Goal: Check status: Check status

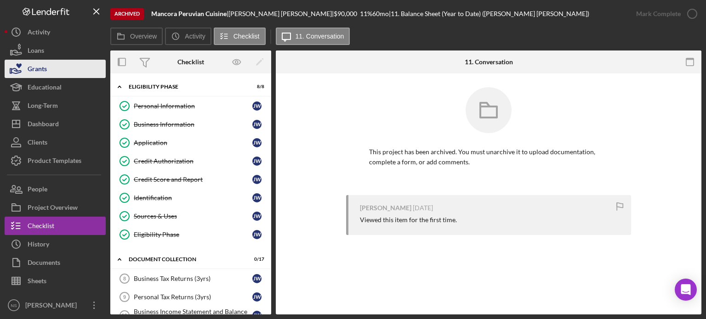
scroll to position [138, 0]
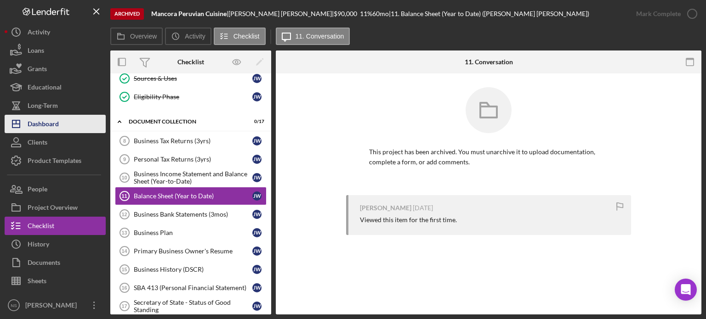
click at [51, 126] on div "Dashboard" at bounding box center [43, 125] width 31 height 21
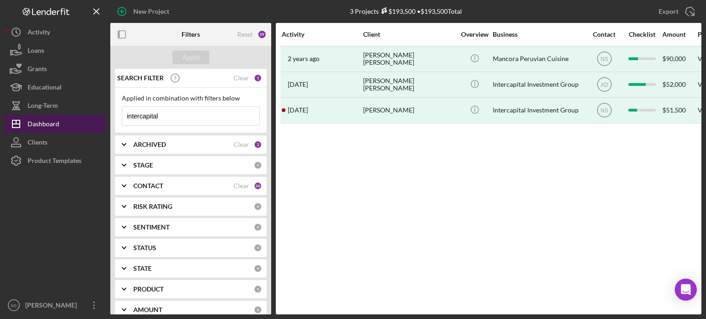
drag, startPoint x: 170, startPoint y: 121, endPoint x: 58, endPoint y: 120, distance: 111.7
click at [58, 120] on div "New Project 3 Projects $193,500 • $193,500 Total intercapital Export Icon/Expor…" at bounding box center [353, 157] width 697 height 315
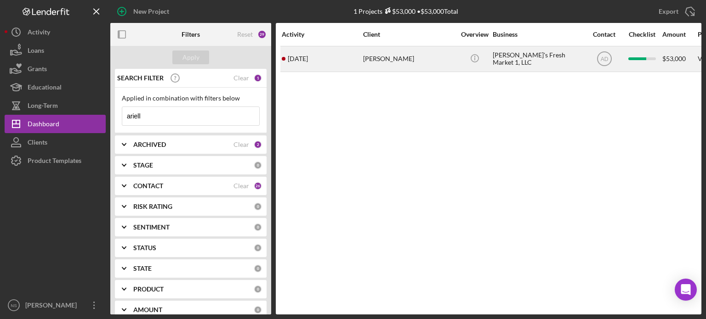
type input "ariell"
click at [372, 59] on div "[PERSON_NAME]" at bounding box center [409, 59] width 92 height 24
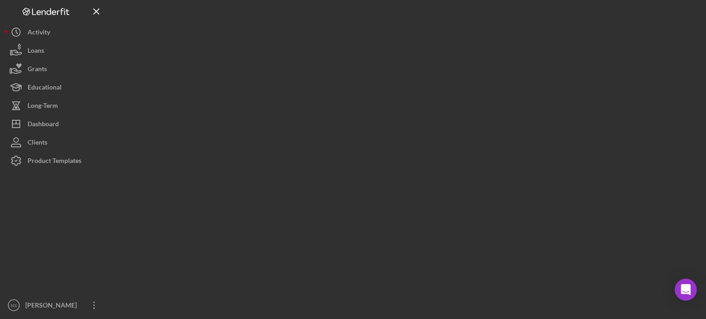
click at [372, 59] on div at bounding box center [405, 157] width 591 height 315
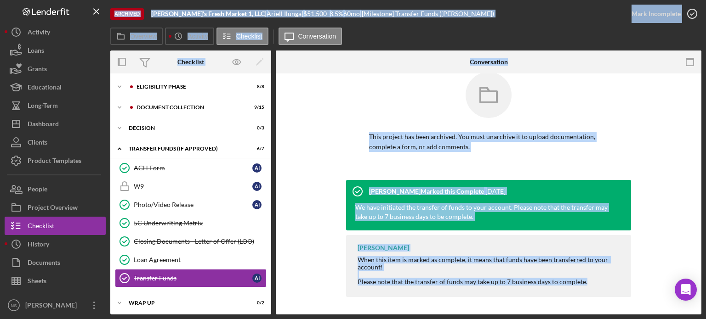
scroll to position [16, 0]
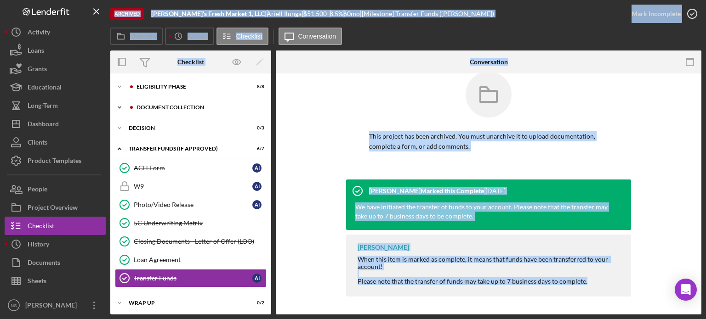
click at [169, 106] on div "Document Collection" at bounding box center [198, 108] width 123 height 6
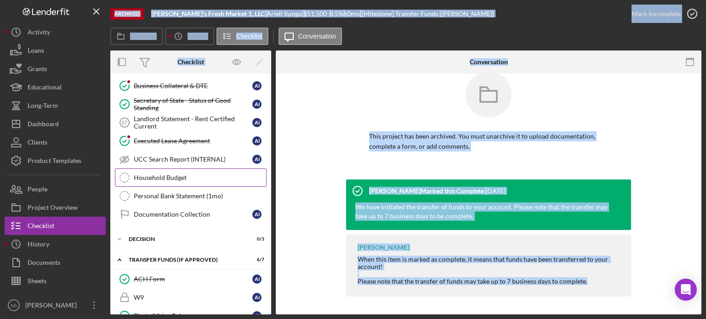
scroll to position [184, 0]
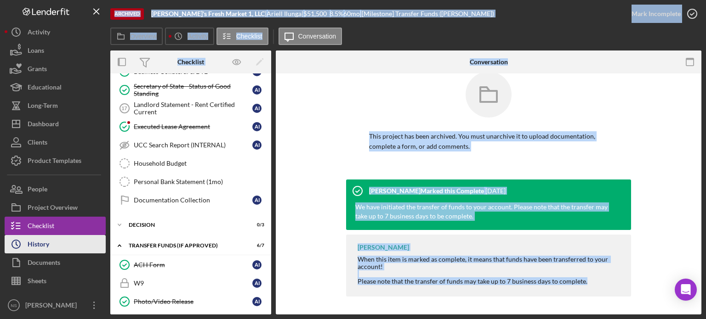
click at [68, 245] on button "Icon/History History" at bounding box center [55, 244] width 101 height 18
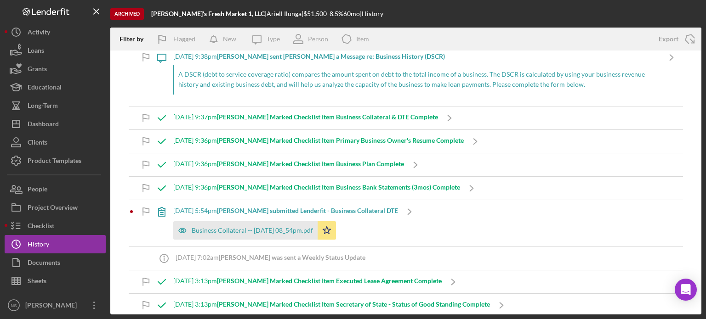
scroll to position [1111, 0]
click at [448, 137] on b "[PERSON_NAME] Marked Checklist Item Primary Business Owner's Resume Complete" at bounding box center [340, 140] width 247 height 8
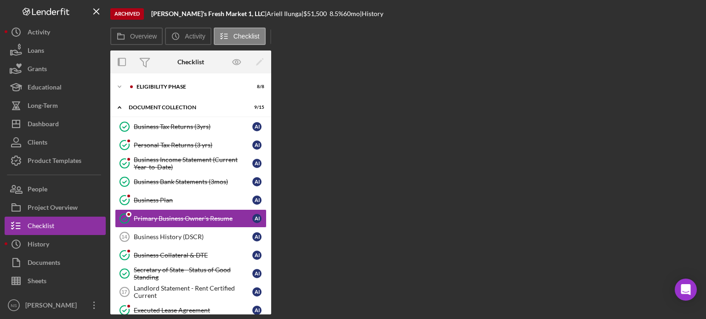
scroll to position [23, 0]
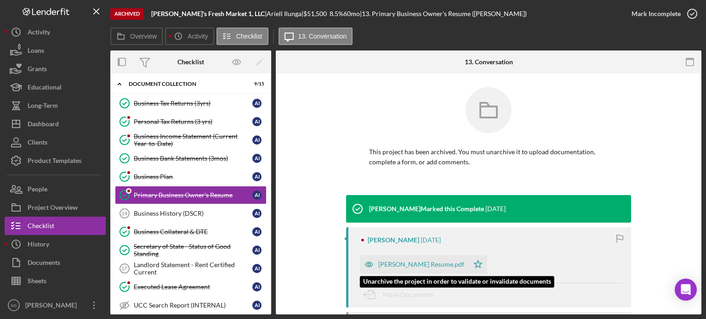
click at [400, 264] on div "[PERSON_NAME] Resume.pdf" at bounding box center [421, 264] width 86 height 7
click at [400, 264] on div "[PERSON_NAME] Resume.pdf Icon/Star" at bounding box center [426, 262] width 132 height 23
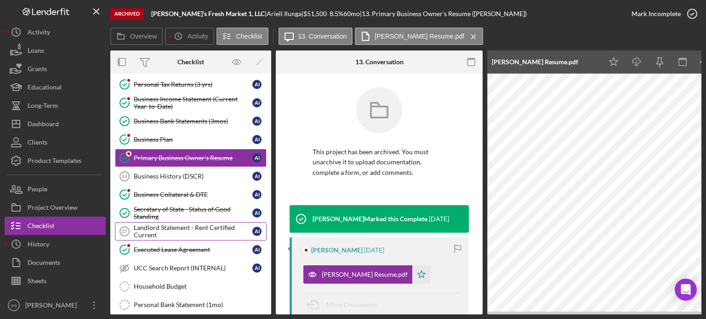
scroll to position [57, 0]
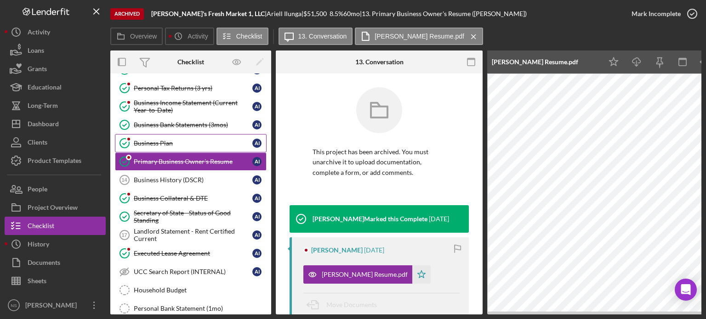
click at [169, 140] on div "Business Plan" at bounding box center [193, 143] width 119 height 7
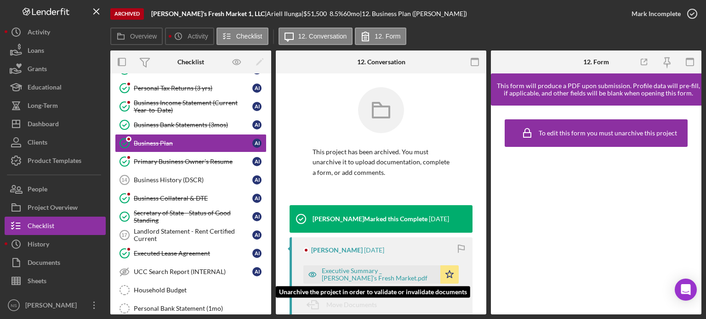
click at [398, 273] on div "Executive Summary _ [PERSON_NAME]'s Fresh Market.pdf" at bounding box center [379, 275] width 114 height 15
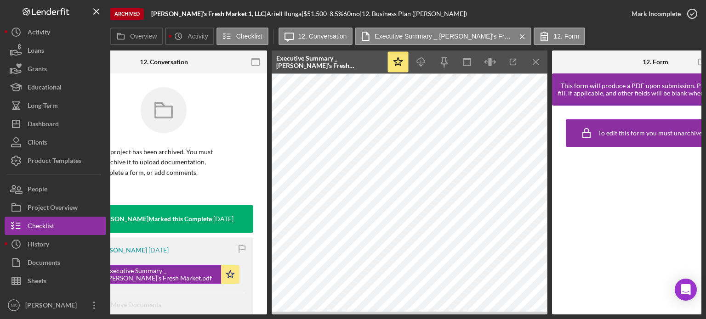
scroll to position [0, 226]
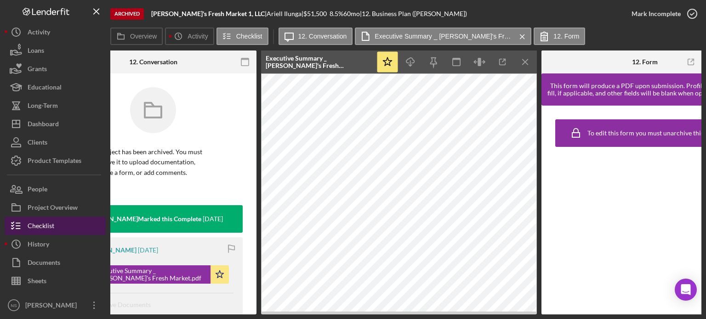
click at [46, 227] on div "Checklist" at bounding box center [41, 227] width 27 height 21
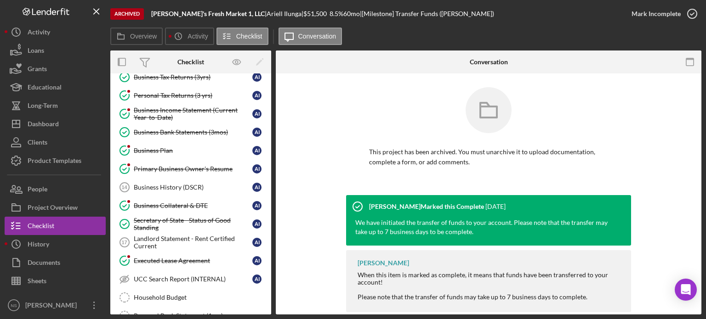
scroll to position [48, 0]
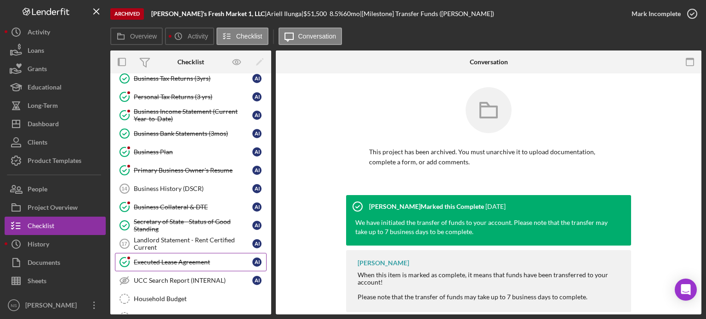
click at [163, 262] on div "Executed Lease Agreement" at bounding box center [193, 262] width 119 height 7
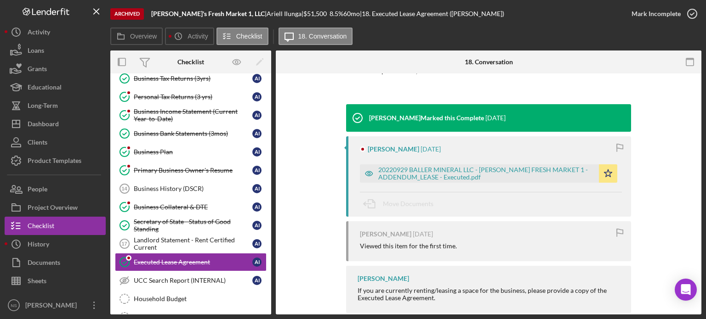
scroll to position [108, 0]
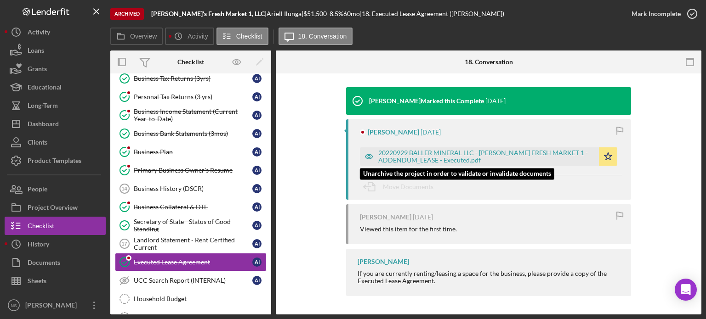
click at [444, 153] on div "20220929 BALLER MINERAL LLC - [PERSON_NAME] FRESH MARKET 1 - ADDENDUM_LEASE - E…" at bounding box center [486, 156] width 216 height 15
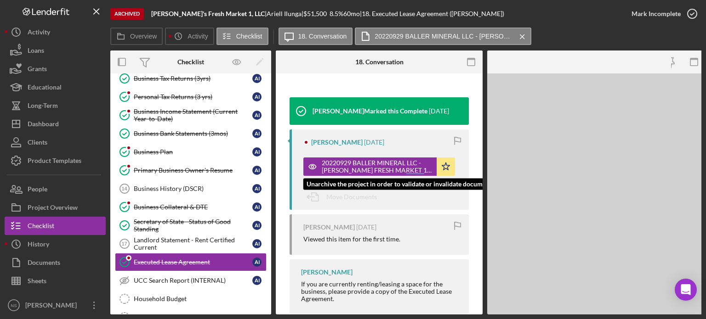
click at [444, 153] on div "20220929 BALLER MINERAL LLC - [PERSON_NAME] FRESH MARKET 1 - ADDENDUM_LEASE - E…" at bounding box center [381, 164] width 156 height 23
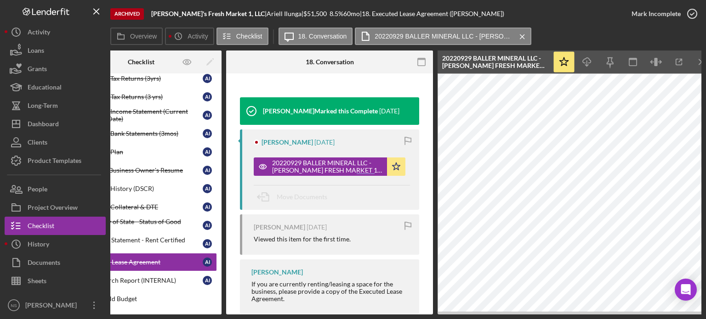
scroll to position [0, 61]
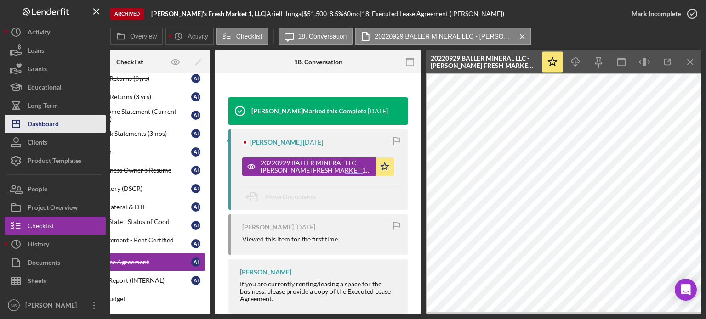
click at [61, 121] on button "Icon/Dashboard Dashboard" at bounding box center [55, 124] width 101 height 18
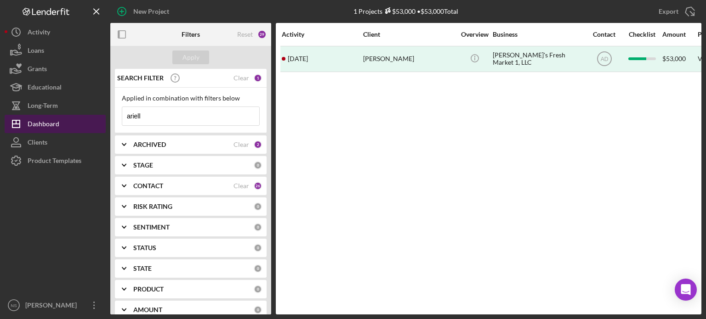
drag, startPoint x: 171, startPoint y: 114, endPoint x: 44, endPoint y: 120, distance: 127.0
click at [45, 123] on div "New Project 1 Projects $53,000 • $53,000 Total ariell Export Icon/Export Filter…" at bounding box center [353, 157] width 697 height 315
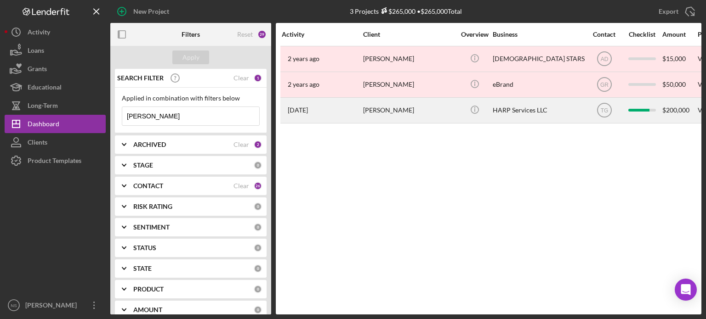
type input "[PERSON_NAME]"
click at [368, 112] on div "[PERSON_NAME]" at bounding box center [409, 110] width 92 height 24
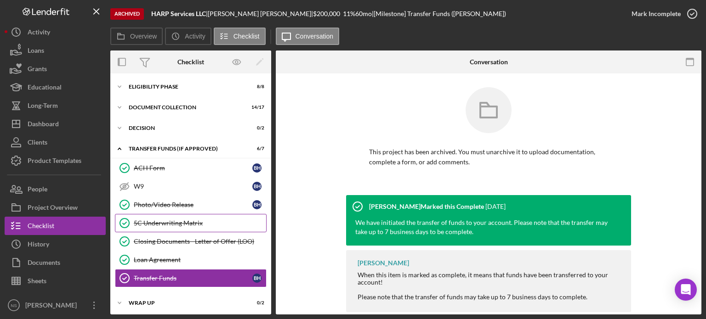
scroll to position [1, 0]
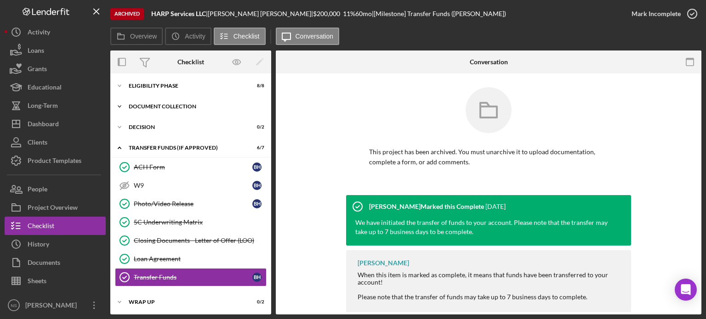
click at [145, 106] on div "Document Collection" at bounding box center [194, 107] width 131 height 6
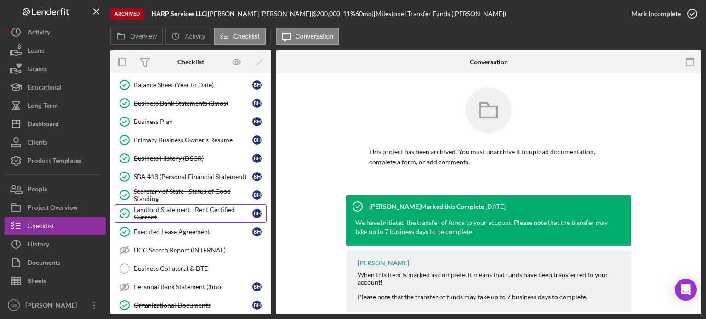
scroll to position [139, 0]
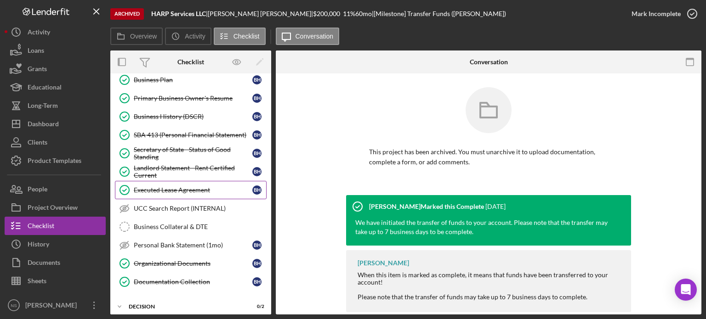
click at [177, 187] on div "Executed Lease Agreement" at bounding box center [193, 190] width 119 height 7
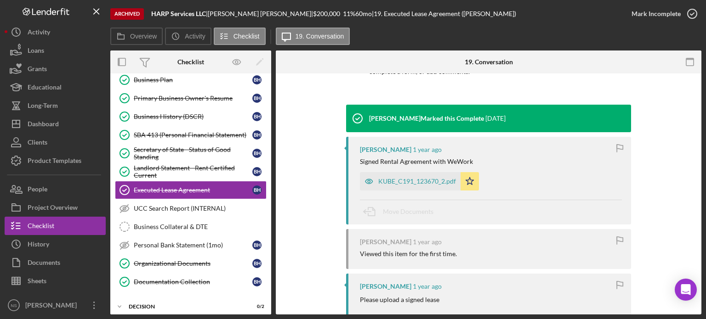
scroll to position [92, 0]
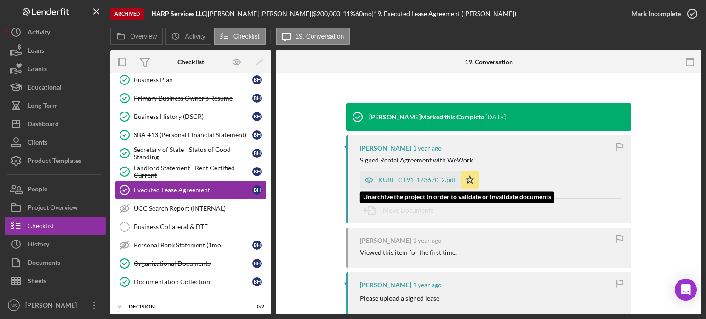
click at [397, 181] on div "KUBE_C191_123670_2.pdf" at bounding box center [417, 180] width 78 height 7
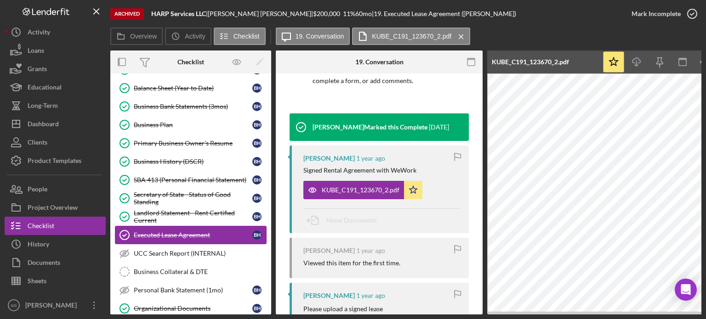
scroll to position [93, 0]
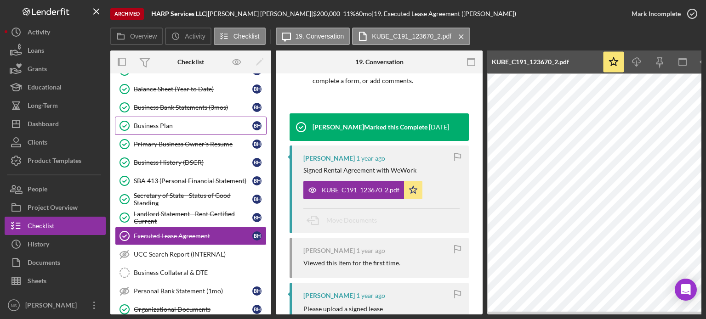
click at [164, 123] on div "Business Plan" at bounding box center [193, 125] width 119 height 7
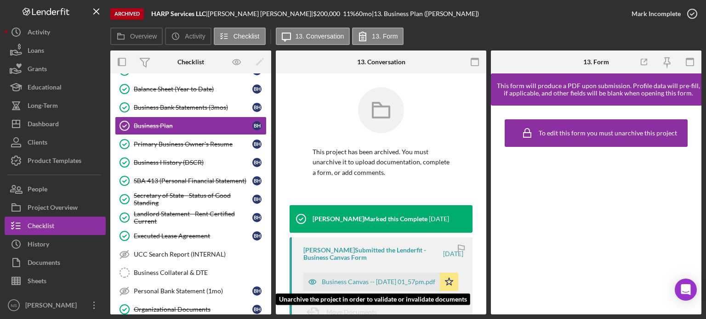
click at [370, 285] on div "Business Canvas -- [DATE] 01_57pm.pdf" at bounding box center [379, 282] width 114 height 7
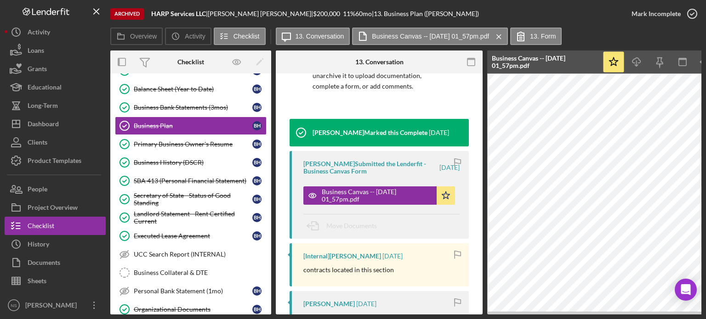
scroll to position [92, 0]
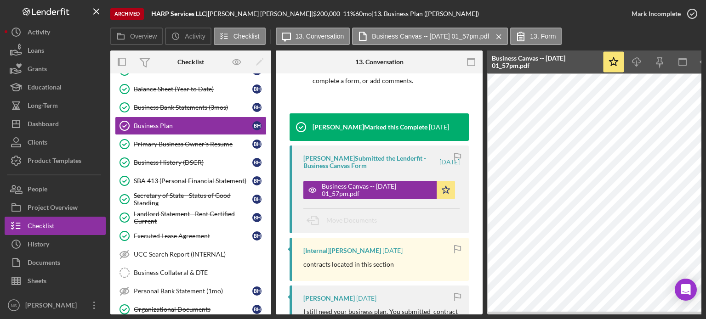
click at [356, 161] on div "[PERSON_NAME] Submitted the Lenderfit - Business Canvas Form" at bounding box center [370, 162] width 135 height 15
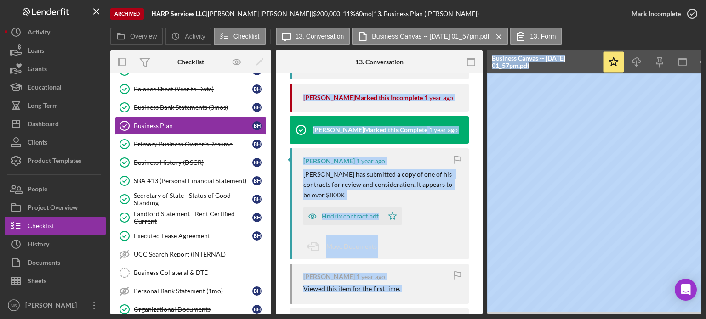
scroll to position [597, 0]
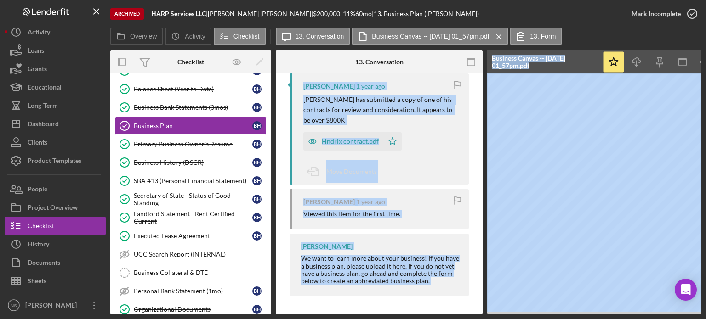
drag, startPoint x: 382, startPoint y: 312, endPoint x: 567, endPoint y: 312, distance: 185.2
click at [70, 211] on div "Archived HARP Services LLC | [PERSON_NAME] | $200,000 11 % 60 mo | 13. Business…" at bounding box center [353, 157] width 697 height 315
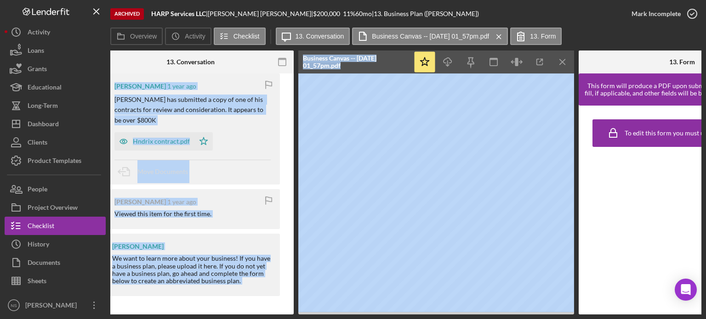
scroll to position [0, 240]
